Goal: Task Accomplishment & Management: Use online tool/utility

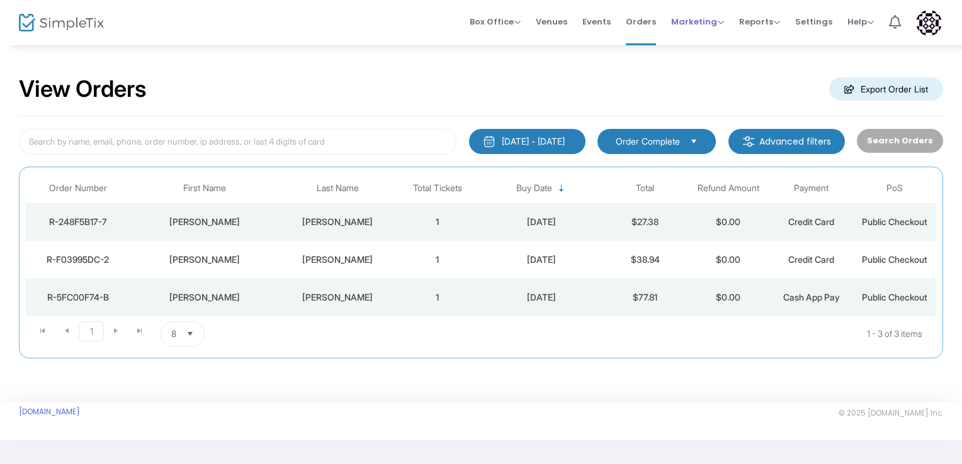
click at [692, 16] on span "Marketing" at bounding box center [697, 22] width 53 height 12
click at [712, 92] on li "Affiliate" at bounding box center [721, 91] width 101 height 25
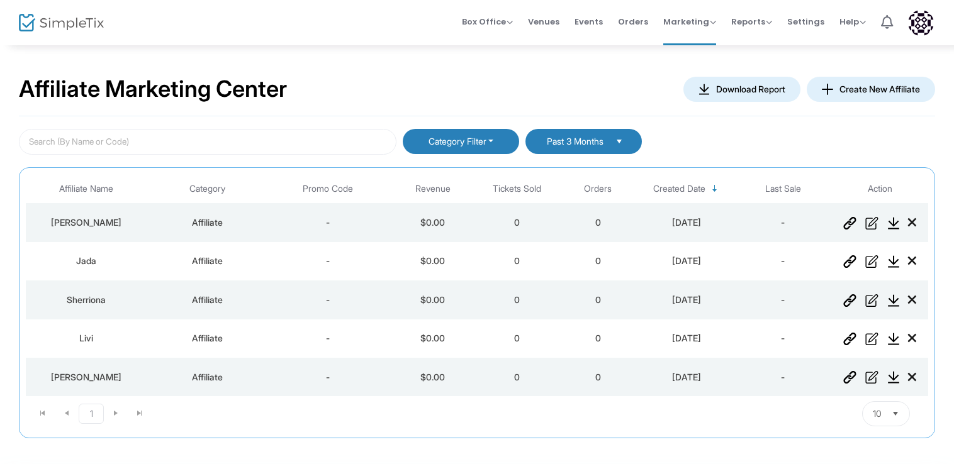
click at [864, 87] on button "Create New Affiliate" at bounding box center [871, 89] width 128 height 25
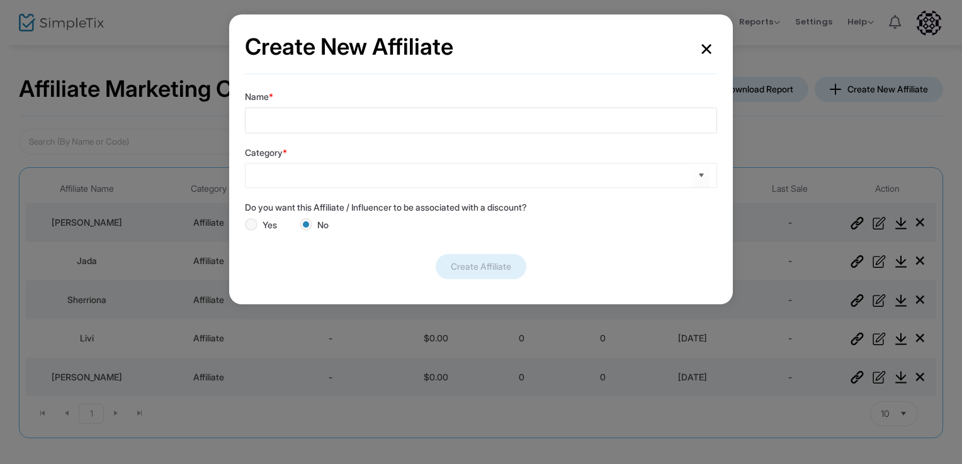
click at [511, 128] on input "Name *" at bounding box center [481, 121] width 472 height 26
type input "Kamia"
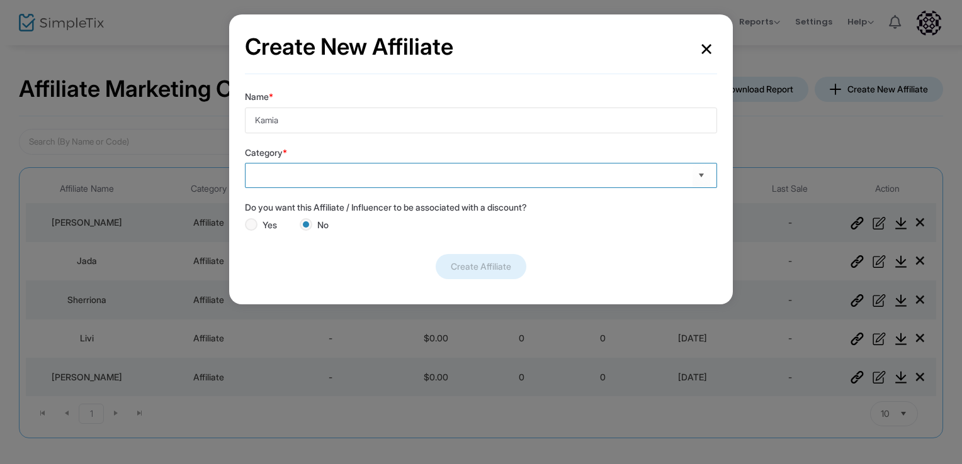
click at [529, 174] on input at bounding box center [475, 175] width 436 height 13
click at [704, 179] on span "Select" at bounding box center [701, 176] width 21 height 21
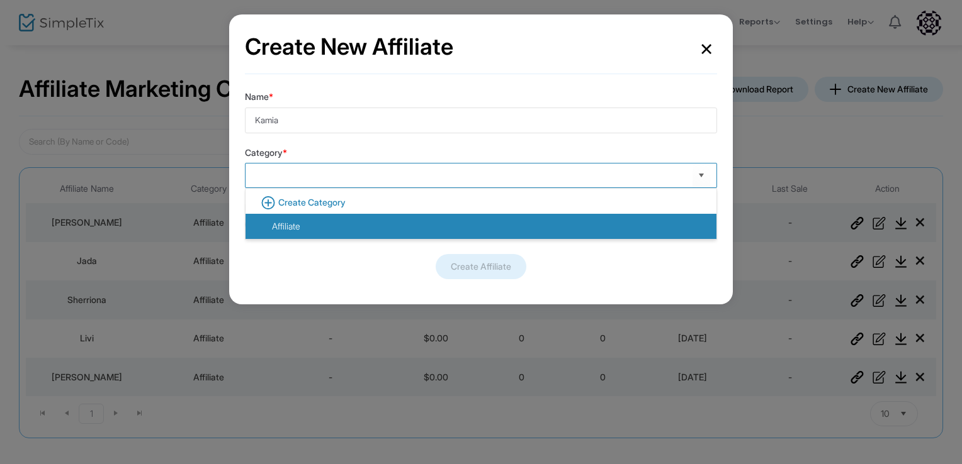
click at [568, 223] on li "Affiliate" at bounding box center [480, 226] width 471 height 25
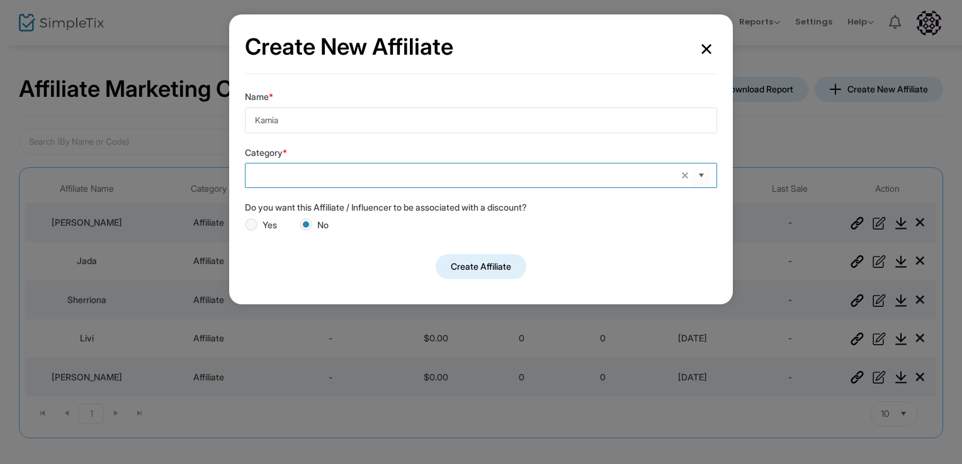
click at [476, 270] on button "Create Affiliate" at bounding box center [481, 266] width 91 height 25
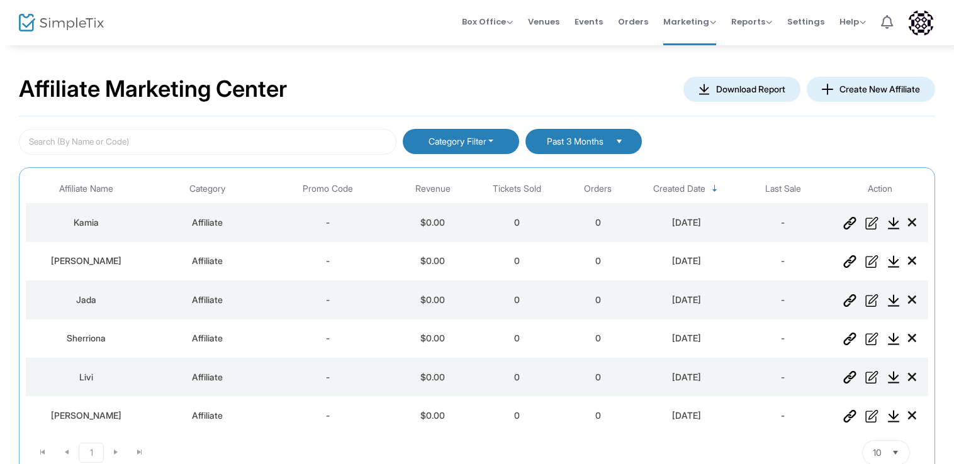
click at [851, 223] on img "Data table" at bounding box center [849, 223] width 13 height 13
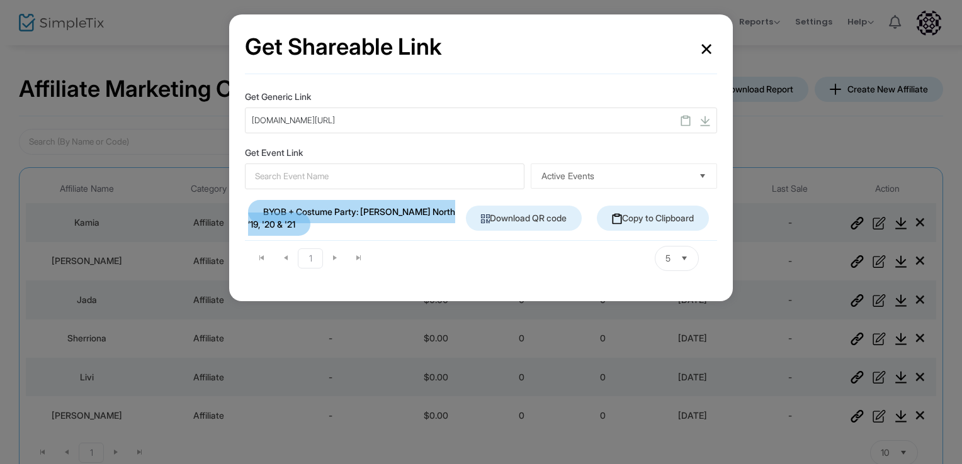
click at [664, 213] on link "Copy to Clipboard" at bounding box center [653, 218] width 112 height 25
